Goal: Task Accomplishment & Management: Complete application form

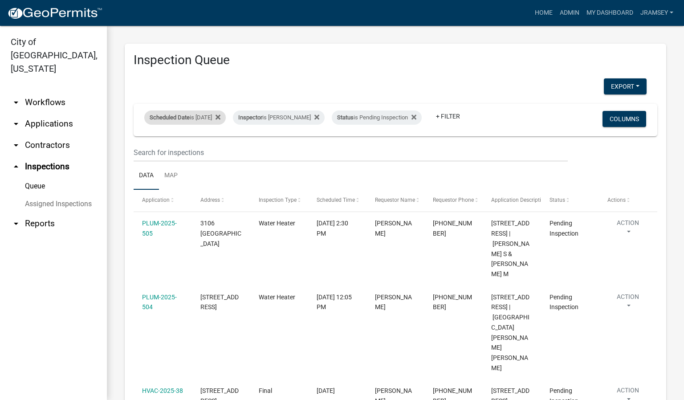
click at [216, 110] on div "Scheduled Date is [DATE]" at bounding box center [184, 117] width 81 height 14
click at [218, 147] on input "[DATE]" at bounding box center [193, 144] width 62 height 18
type input "[DATE]"
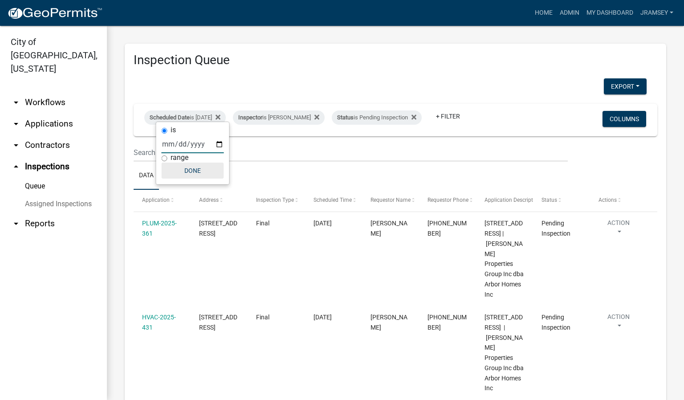
click at [199, 175] on button "Done" at bounding box center [193, 170] width 62 height 16
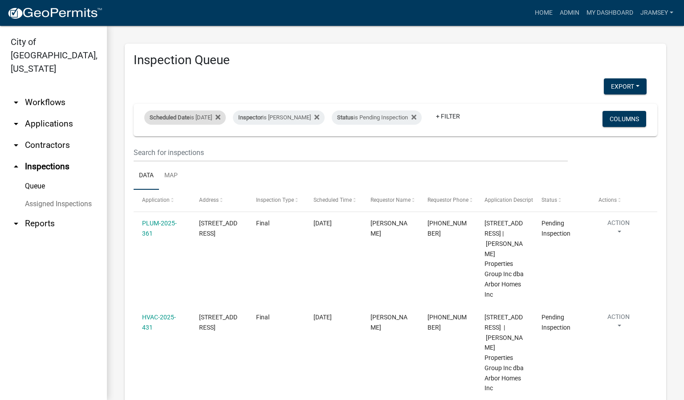
click at [218, 110] on div "Scheduled Date is [DATE] Remove this filter" at bounding box center [184, 117] width 81 height 14
click at [218, 147] on input "[DATE]" at bounding box center [193, 144] width 62 height 18
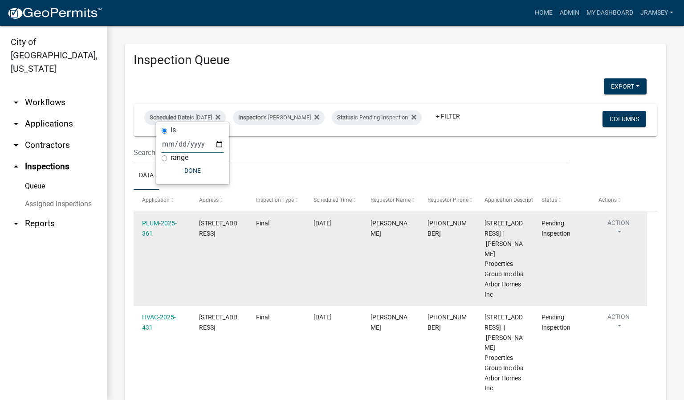
type input "[DATE]"
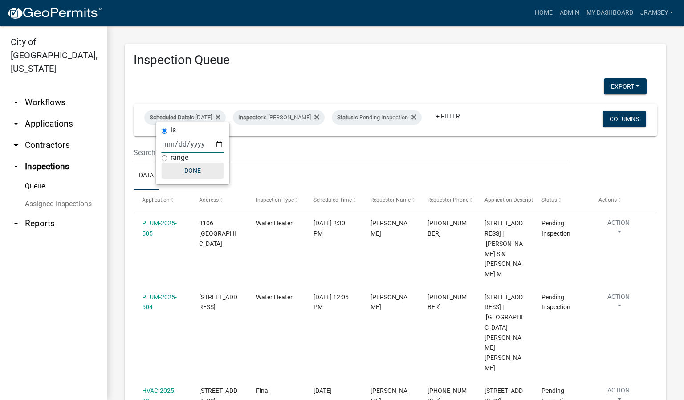
click at [199, 170] on button "Done" at bounding box center [193, 170] width 62 height 16
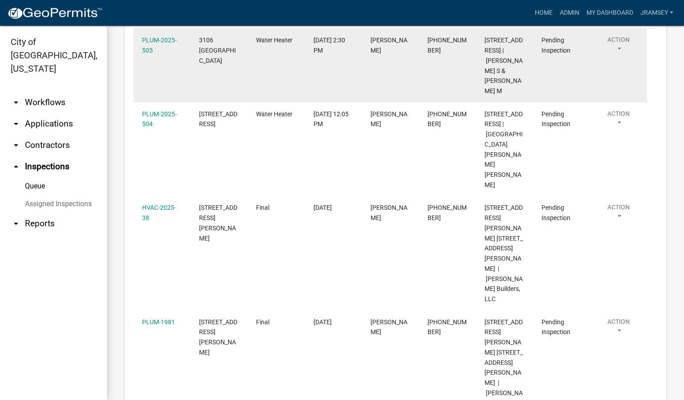
scroll to position [195, 0]
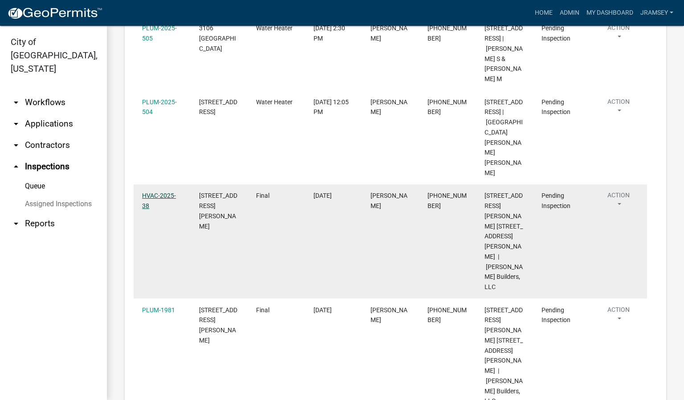
click at [161, 203] on link "HVAC-2025-38" at bounding box center [159, 200] width 34 height 17
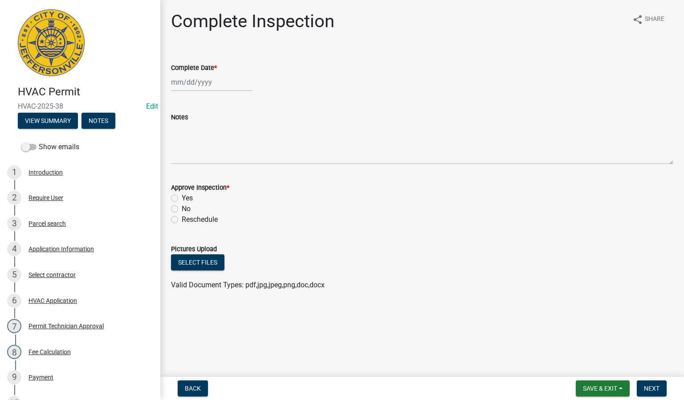
click at [194, 87] on div at bounding box center [211, 82] width 81 height 18
select select "9"
select select "2025"
click at [225, 159] on div "18" at bounding box center [222, 158] width 14 height 14
type input "[DATE]"
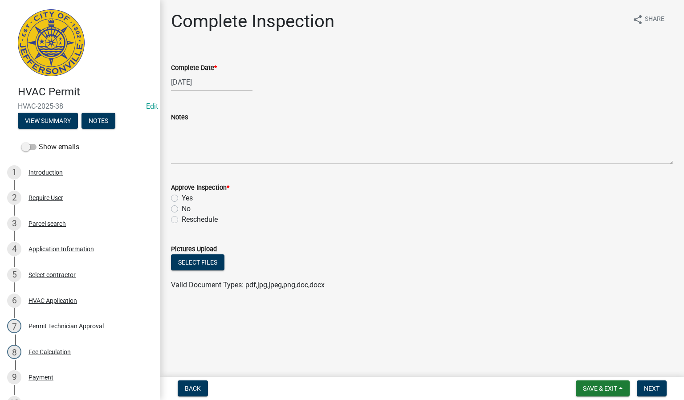
click at [182, 197] on label "Yes" at bounding box center [187, 198] width 11 height 11
click at [182, 197] on input "Yes" at bounding box center [185, 196] width 6 height 6
radio input "true"
click at [650, 389] on span "Next" at bounding box center [652, 388] width 16 height 7
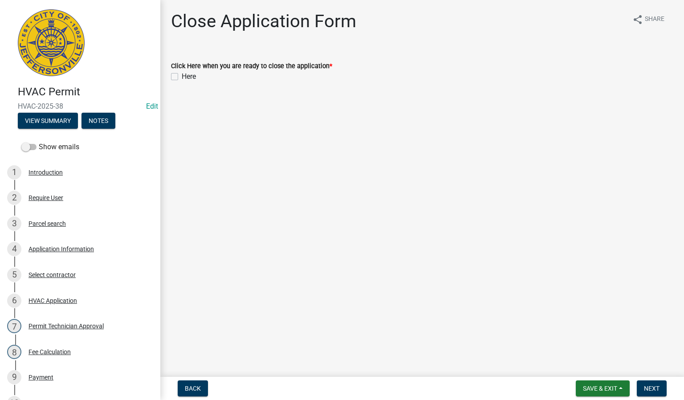
click at [182, 77] on label "Here" at bounding box center [189, 76] width 14 height 11
click at [182, 77] on input "Here" at bounding box center [185, 74] width 6 height 6
checkbox input "true"
click at [654, 383] on button "Next" at bounding box center [651, 388] width 30 height 16
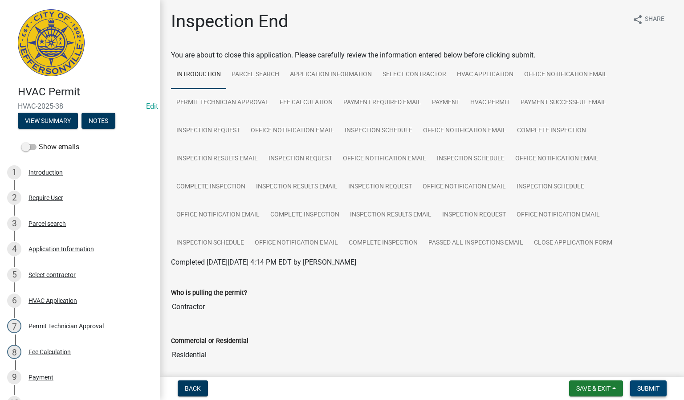
click at [644, 387] on span "Submit" at bounding box center [648, 388] width 22 height 7
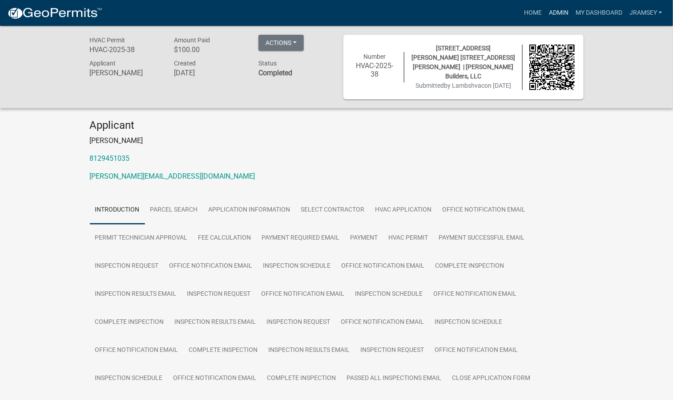
click at [554, 13] on link "Admin" at bounding box center [559, 12] width 27 height 17
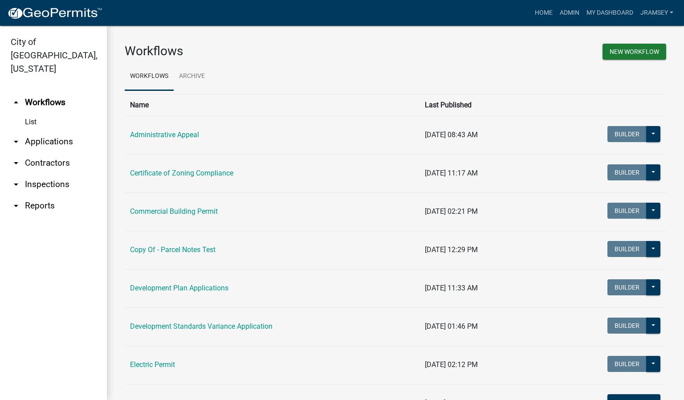
click at [55, 174] on link "arrow_drop_down Inspections" at bounding box center [53, 184] width 107 height 21
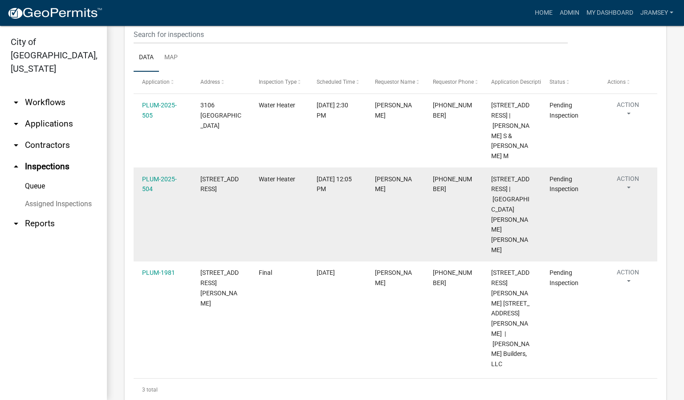
scroll to position [122, 0]
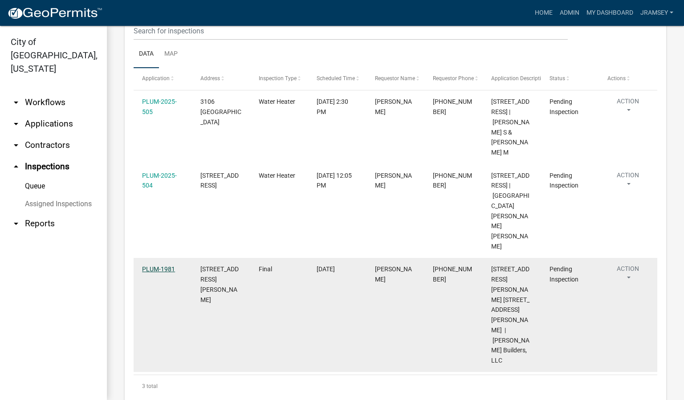
click at [158, 272] on link "PLUM-1981" at bounding box center [158, 268] width 33 height 7
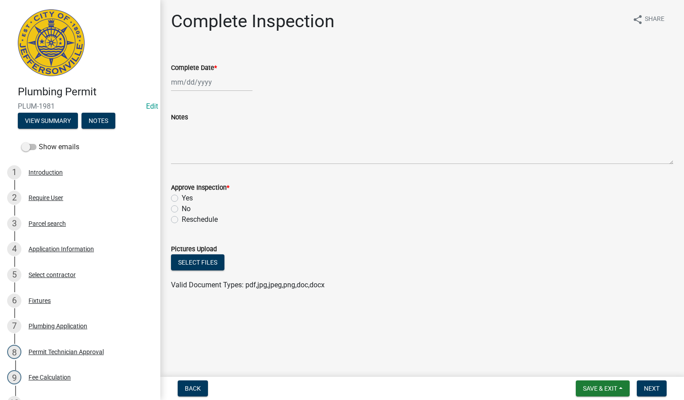
select select "9"
select select "2025"
click at [198, 82] on div "[PERSON_NAME] Feb Mar Apr [PERSON_NAME][DATE] Oct Nov [DATE] 1526 1527 1528 152…" at bounding box center [211, 82] width 81 height 18
click at [224, 158] on div "18" at bounding box center [222, 158] width 14 height 14
type input "[DATE]"
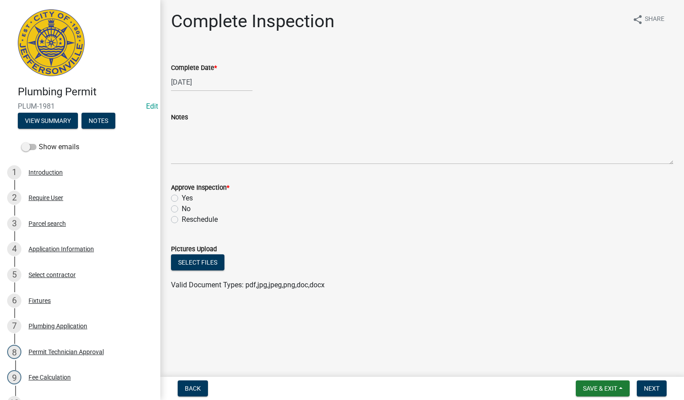
click at [182, 198] on label "Yes" at bounding box center [187, 198] width 11 height 11
click at [182, 198] on input "Yes" at bounding box center [185, 196] width 6 height 6
radio input "true"
click at [644, 389] on span "Next" at bounding box center [652, 388] width 16 height 7
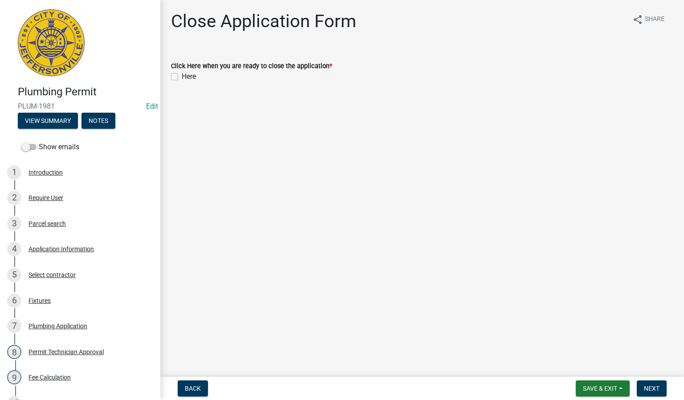
click at [182, 75] on label "Here" at bounding box center [189, 76] width 14 height 11
click at [182, 75] on input "Here" at bounding box center [185, 74] width 6 height 6
checkbox input "true"
click at [653, 383] on button "Next" at bounding box center [651, 388] width 30 height 16
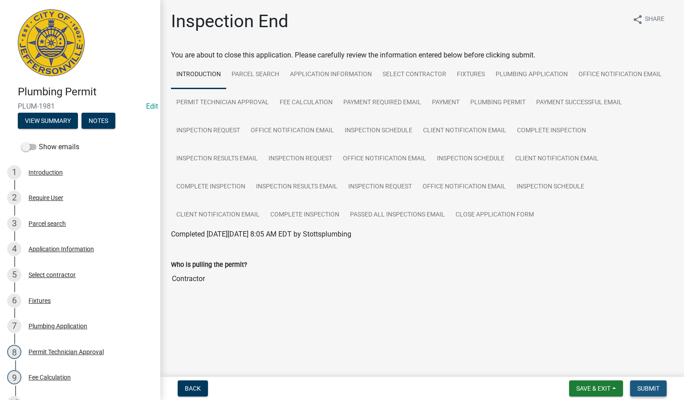
click at [653, 385] on button "Submit" at bounding box center [648, 388] width 36 height 16
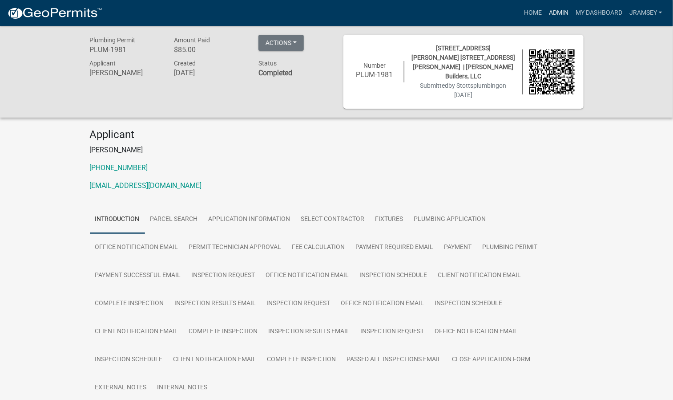
click at [562, 12] on link "Admin" at bounding box center [559, 12] width 27 height 17
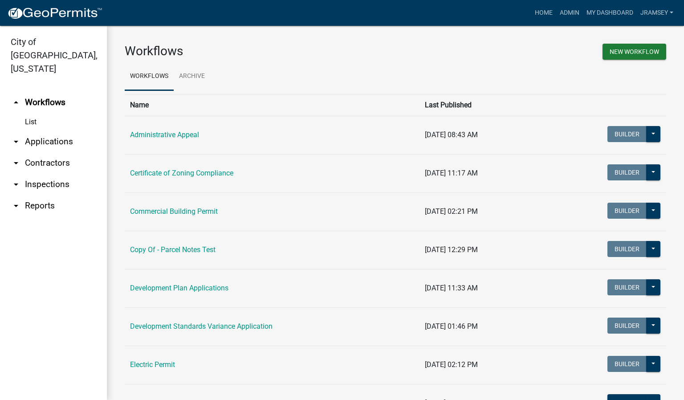
click at [37, 174] on link "arrow_drop_down Inspections" at bounding box center [53, 184] width 107 height 21
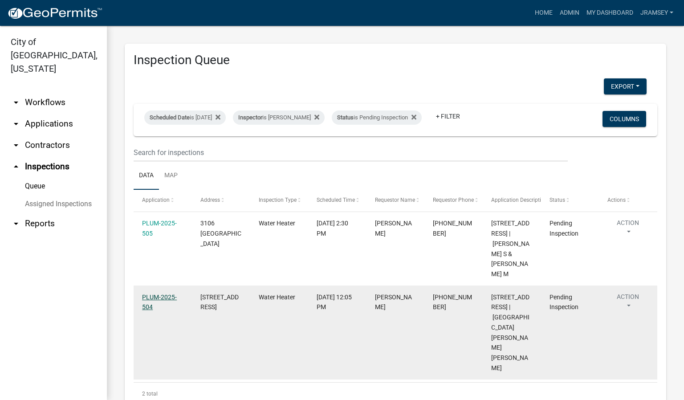
click at [158, 302] on link "PLUM-2025-504" at bounding box center [159, 301] width 35 height 17
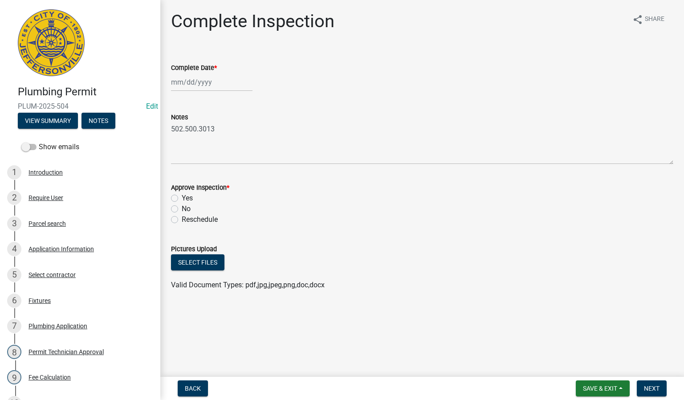
click at [188, 84] on div at bounding box center [211, 82] width 81 height 18
select select "9"
select select "2025"
click at [222, 160] on div "18" at bounding box center [222, 158] width 14 height 14
type input "[DATE]"
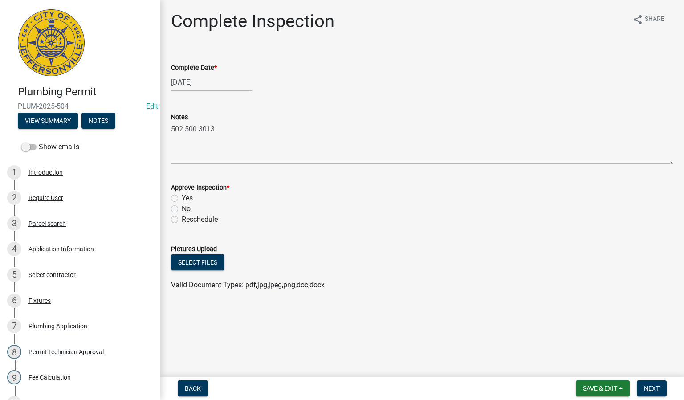
click at [182, 198] on label "Yes" at bounding box center [187, 198] width 11 height 11
click at [182, 198] on input "Yes" at bounding box center [185, 196] width 6 height 6
radio input "true"
click at [648, 386] on span "Next" at bounding box center [652, 388] width 16 height 7
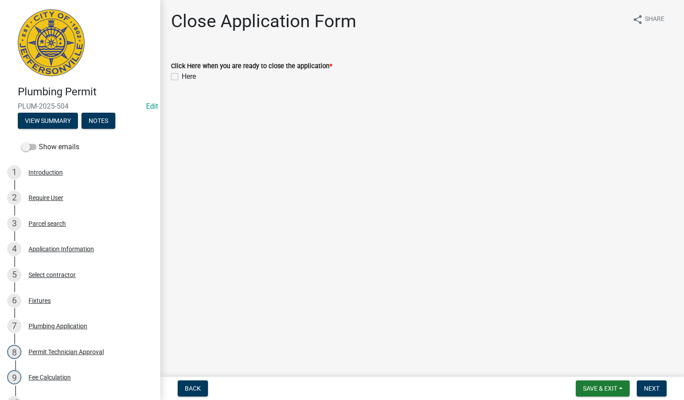
click at [182, 75] on label "Here" at bounding box center [189, 76] width 14 height 11
click at [182, 75] on input "Here" at bounding box center [185, 74] width 6 height 6
checkbox input "true"
click at [646, 385] on span "Next" at bounding box center [652, 388] width 16 height 7
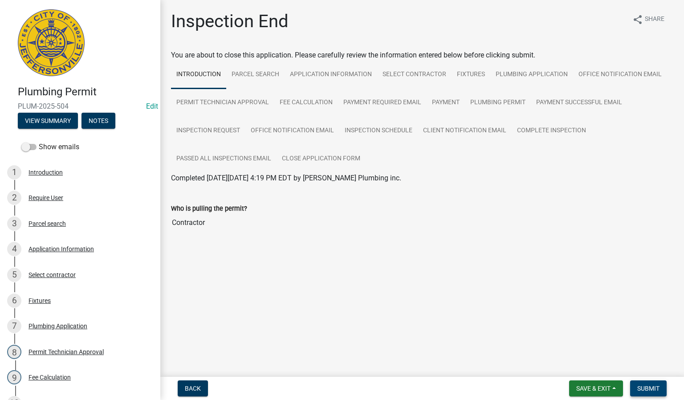
click at [643, 385] on span "Submit" at bounding box center [648, 388] width 22 height 7
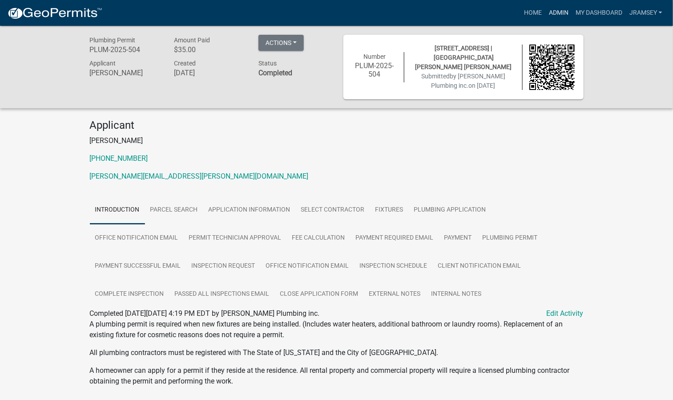
click at [560, 8] on link "Admin" at bounding box center [559, 12] width 27 height 17
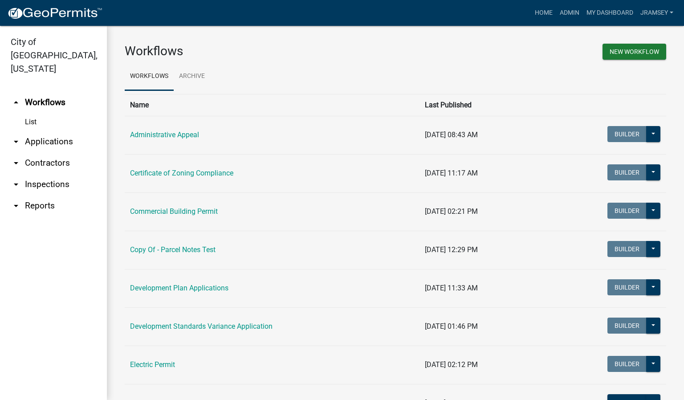
click at [59, 174] on link "arrow_drop_down Inspections" at bounding box center [53, 184] width 107 height 21
